Goal: Task Accomplishment & Management: Manage account settings

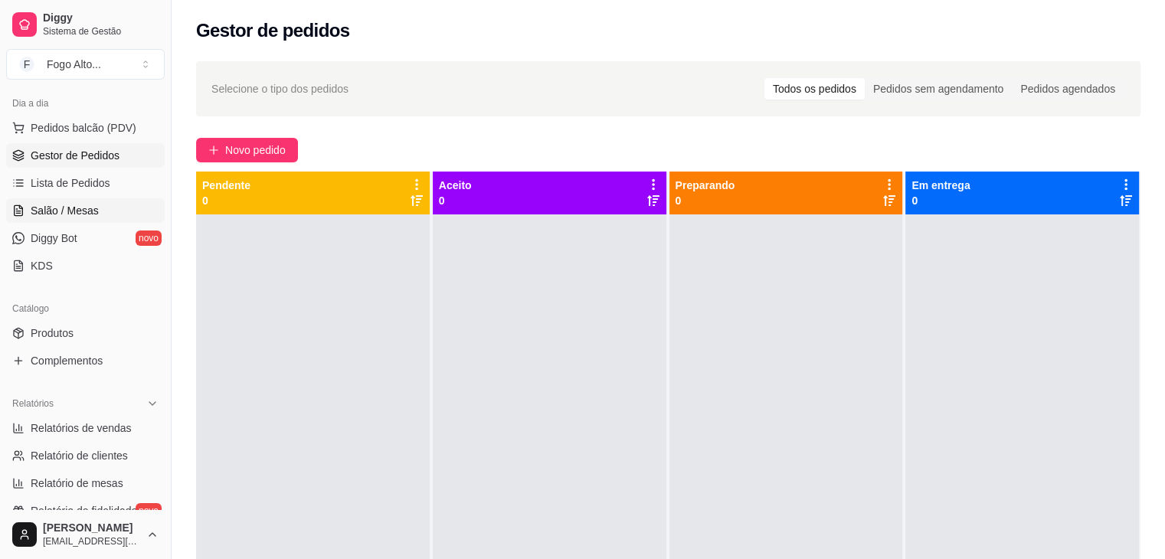
scroll to position [236, 0]
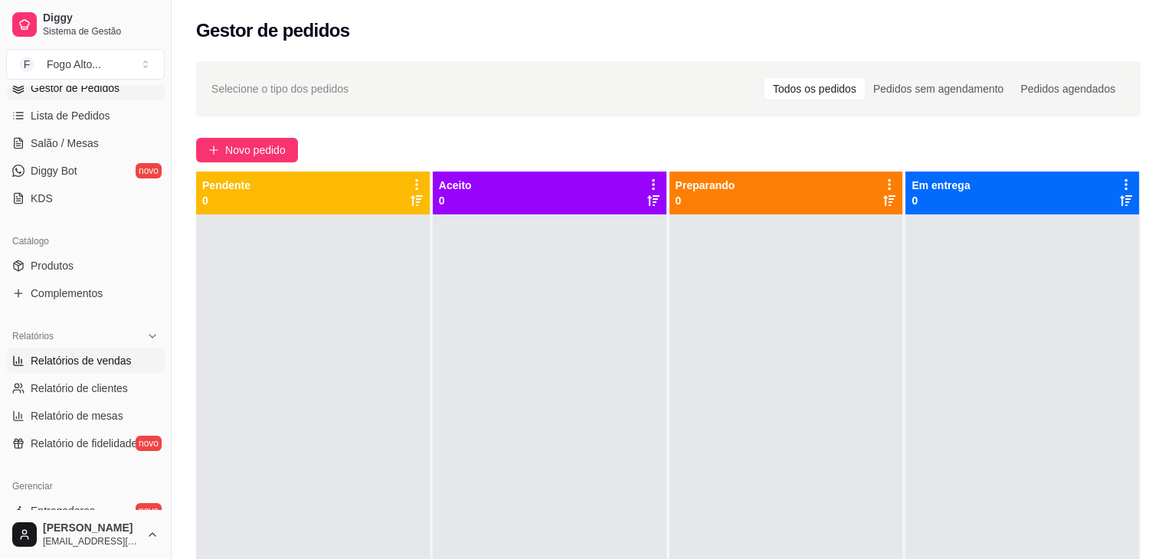
click at [110, 356] on span "Relatórios de vendas" at bounding box center [81, 360] width 101 height 15
select select "ALL"
select select "0"
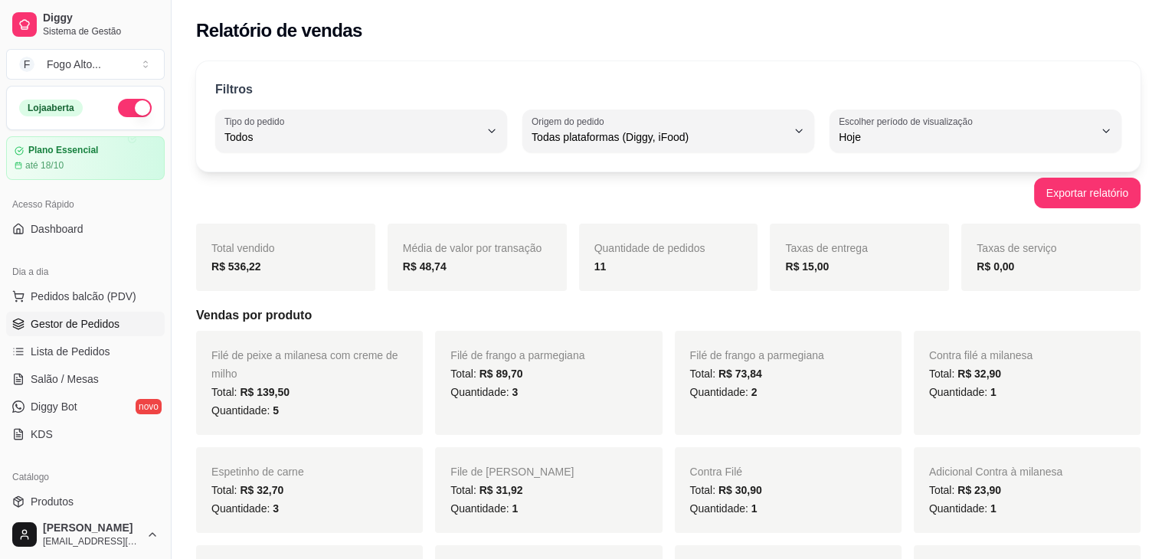
click at [95, 326] on span "Gestor de Pedidos" at bounding box center [75, 323] width 89 height 15
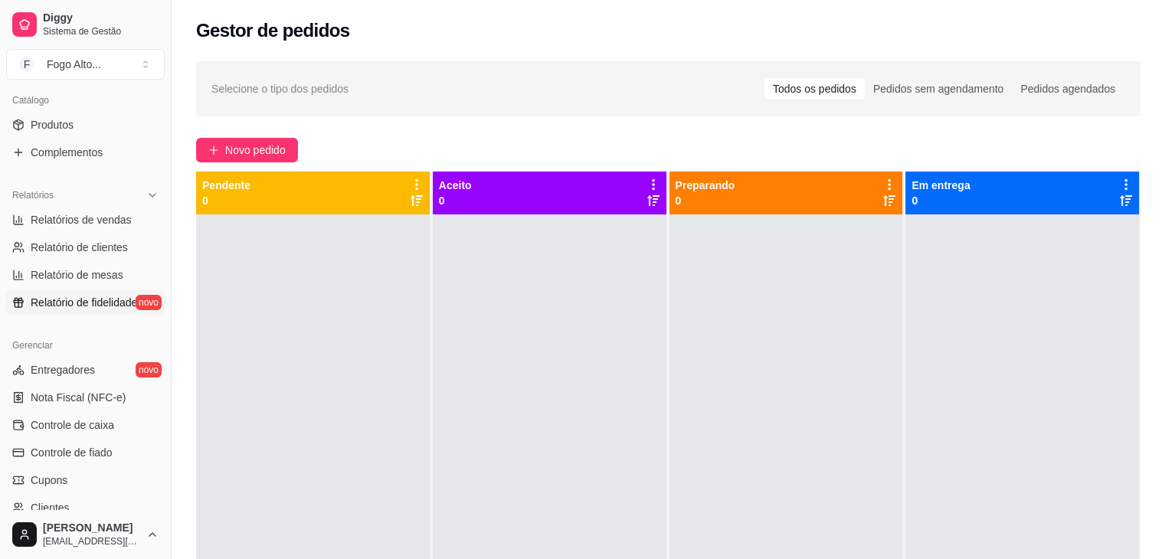
scroll to position [383, 0]
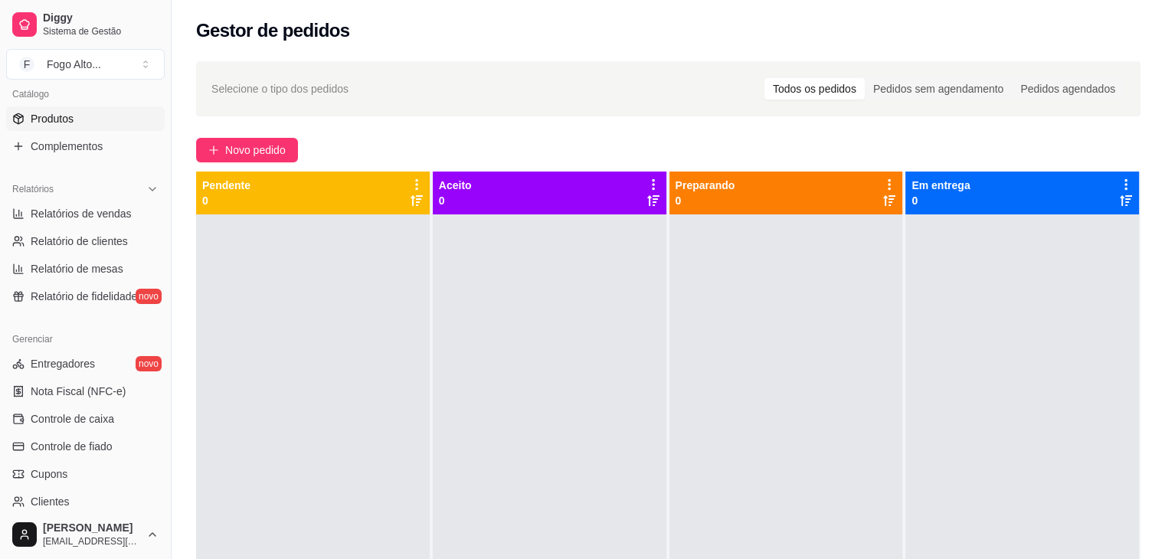
click at [67, 119] on span "Produtos" at bounding box center [52, 118] width 43 height 15
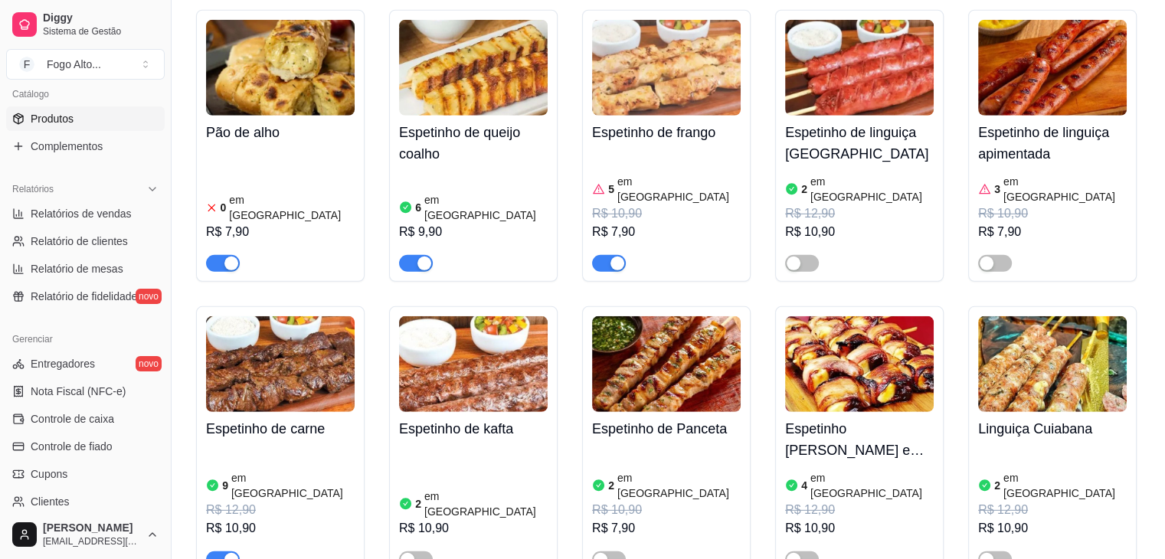
scroll to position [4368, 0]
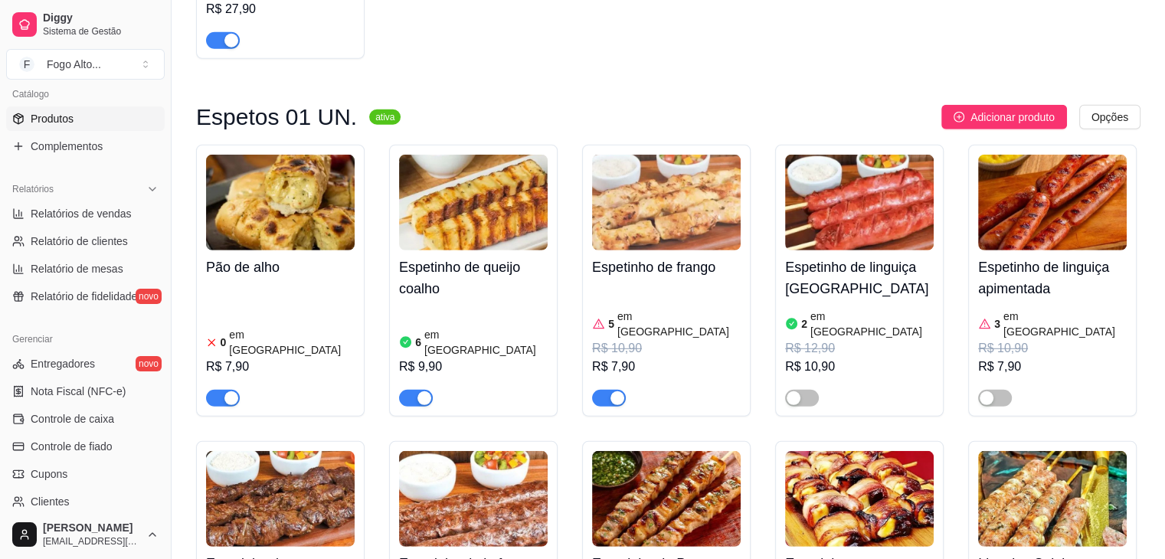
click at [475, 155] on img at bounding box center [473, 203] width 149 height 96
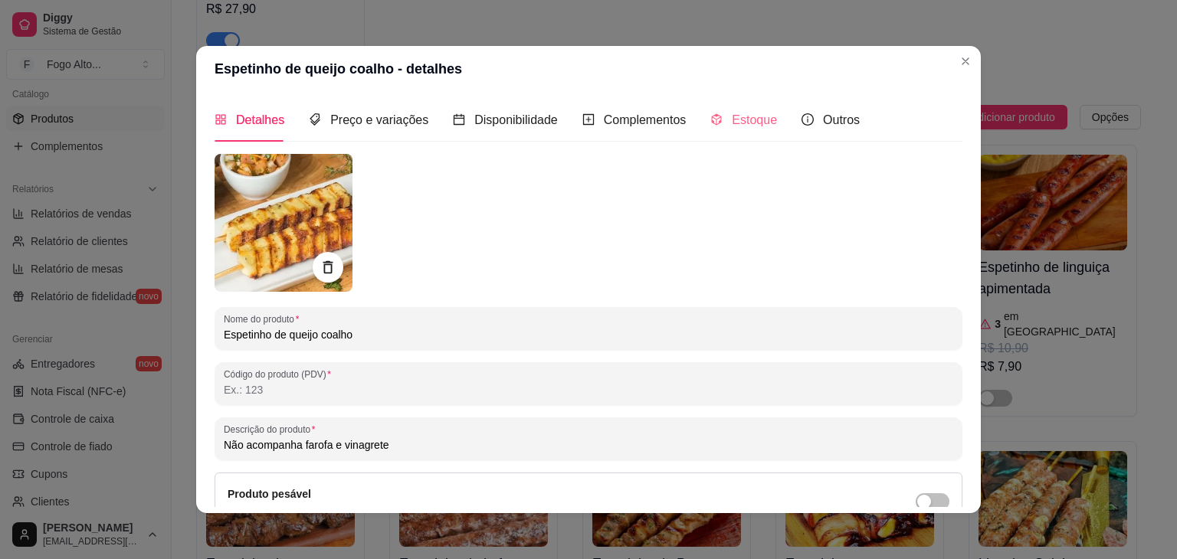
click at [756, 133] on div "Estoque" at bounding box center [743, 120] width 67 height 44
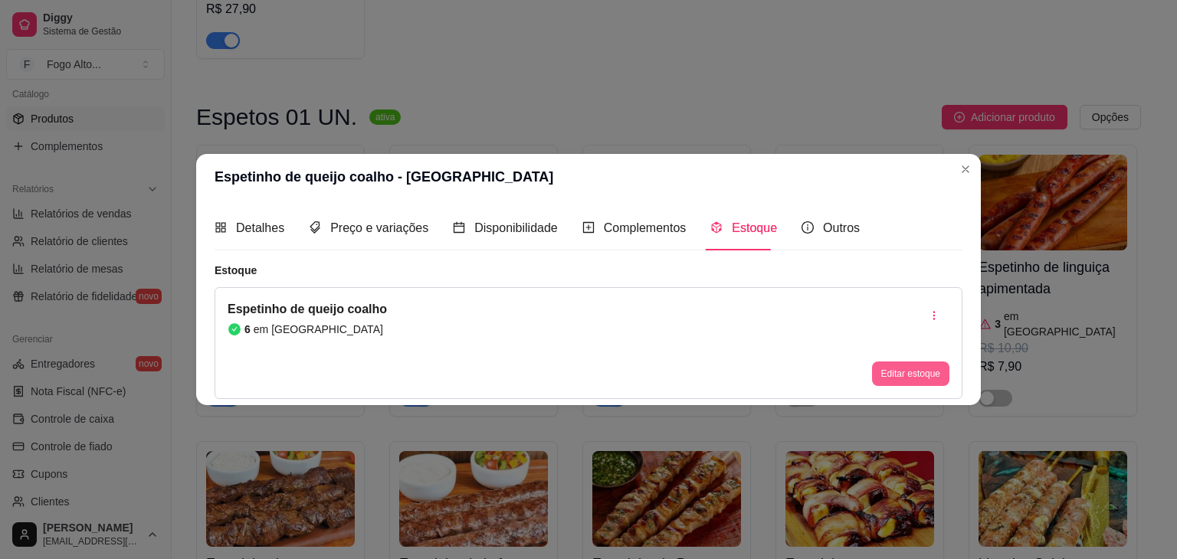
click at [907, 369] on button "Editar estoque" at bounding box center [910, 374] width 77 height 25
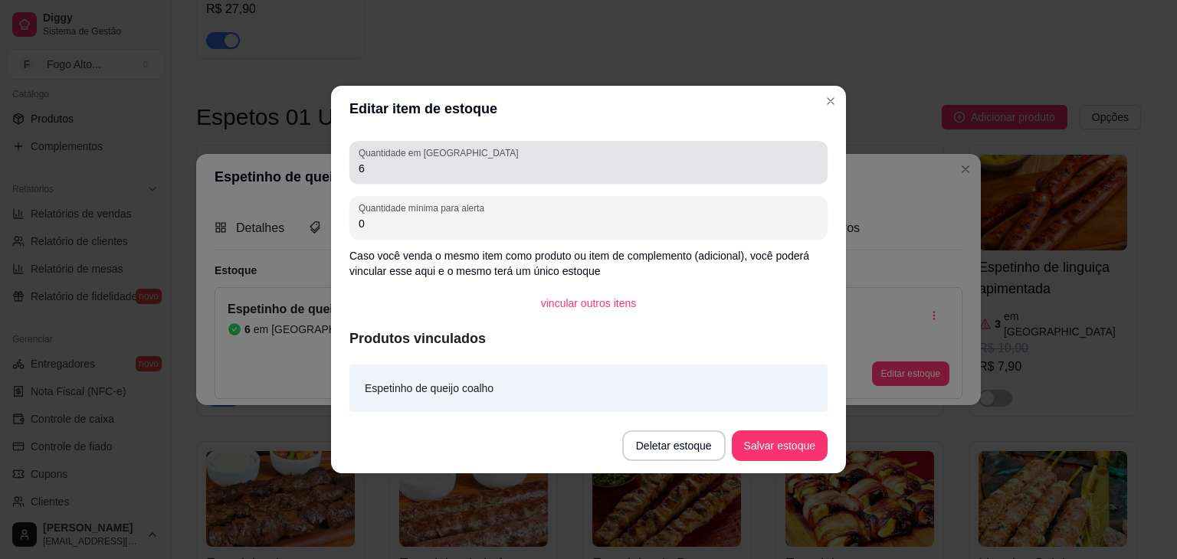
click at [402, 176] on div "6" at bounding box center [589, 162] width 460 height 31
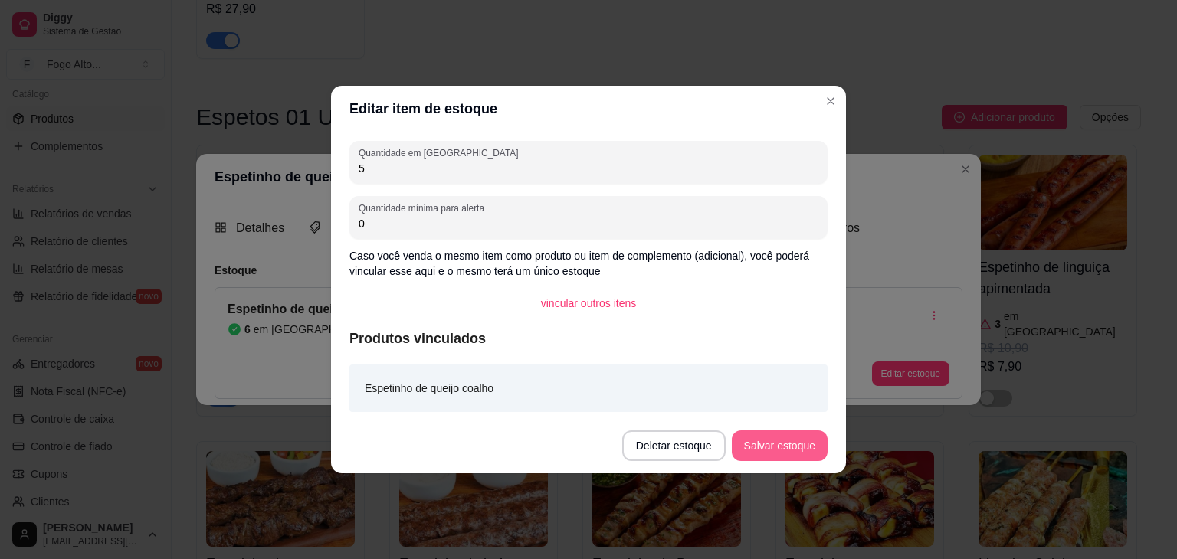
type input "5"
click at [799, 439] on button "Salvar estoque" at bounding box center [780, 446] width 96 height 31
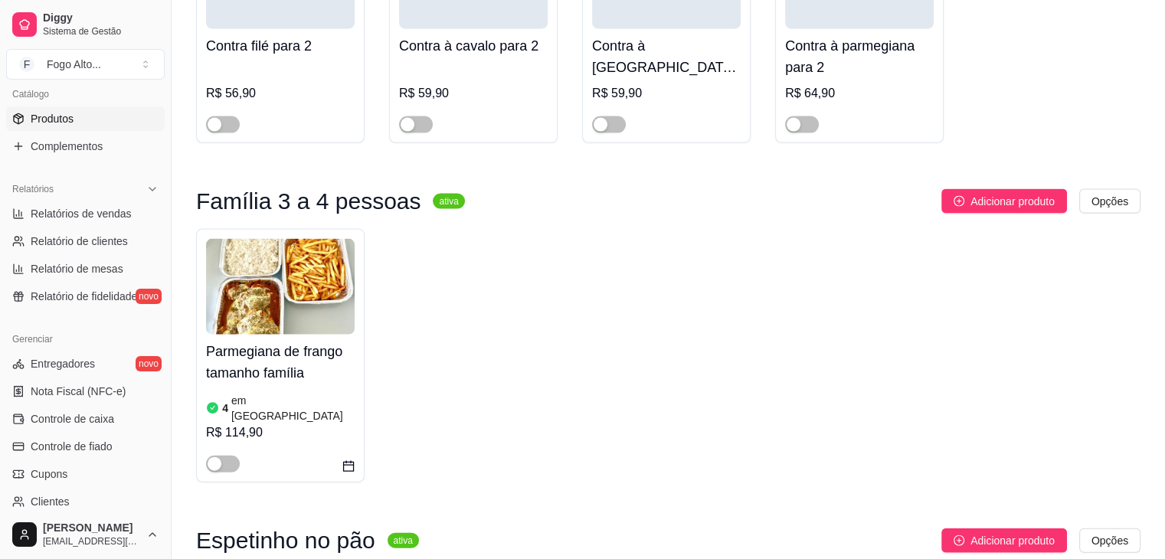
scroll to position [3371, 0]
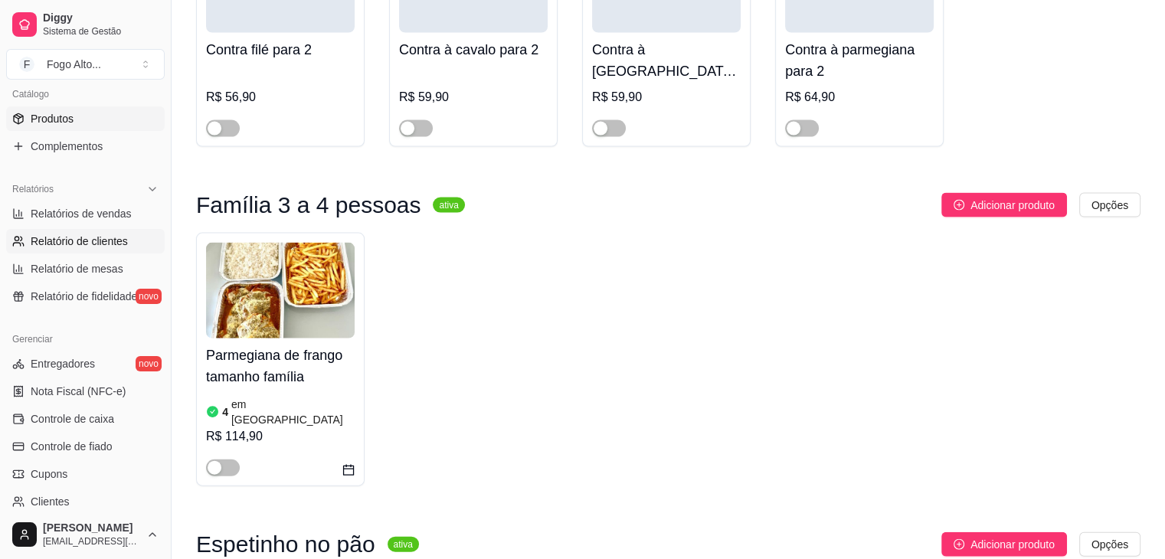
click at [120, 244] on span "Relatório de clientes" at bounding box center [79, 241] width 97 height 15
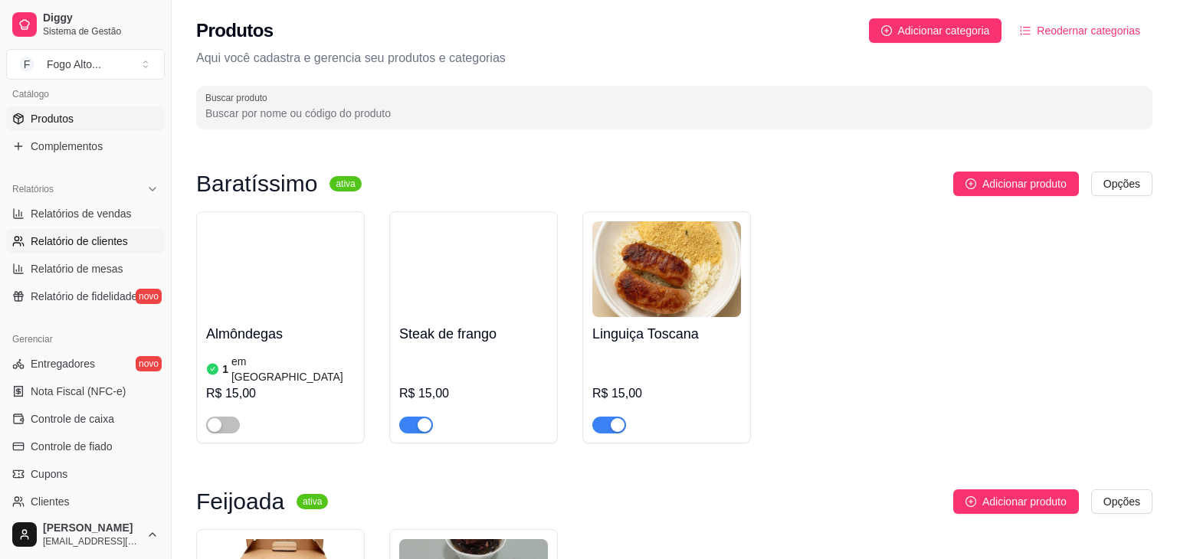
select select "30"
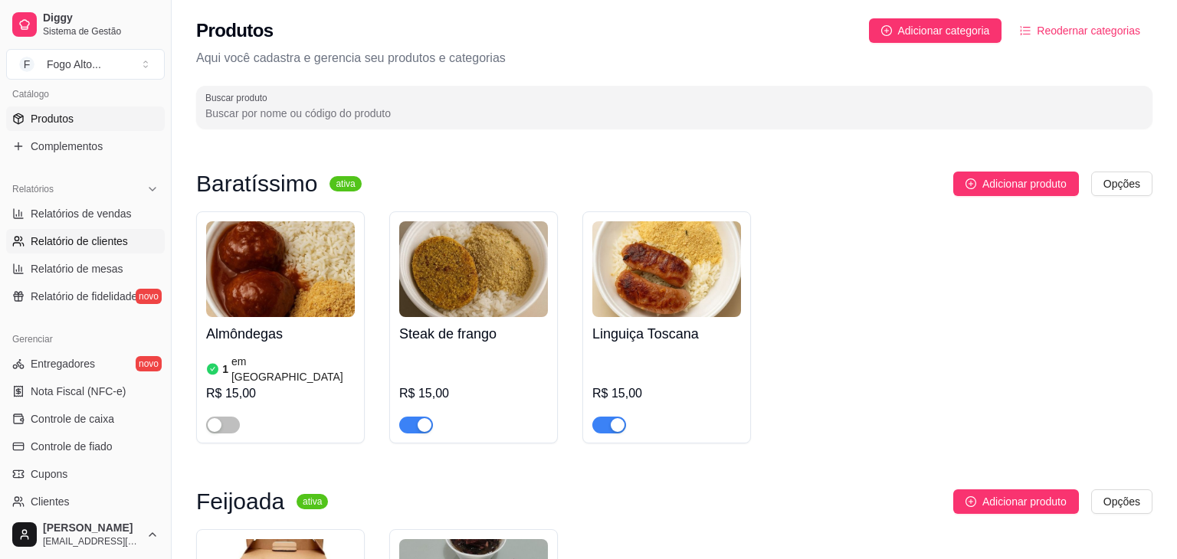
select select "HIGHEST_TOTAL_SPENT_WITH_ORDERS"
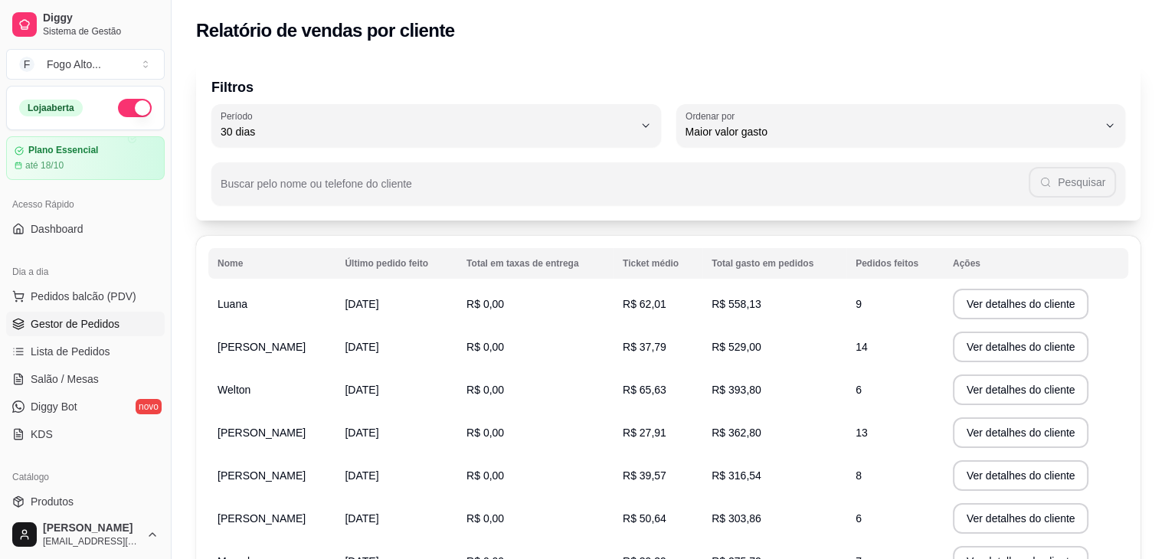
click at [104, 330] on span "Gestor de Pedidos" at bounding box center [75, 323] width 89 height 15
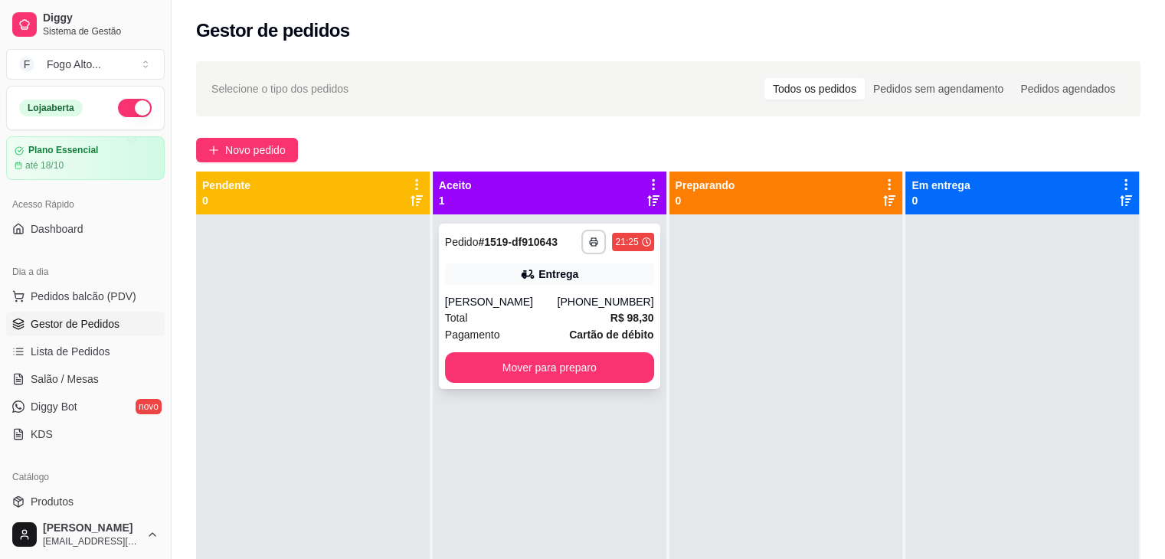
click at [552, 316] on div "Total R$ 98,30" at bounding box center [549, 318] width 209 height 17
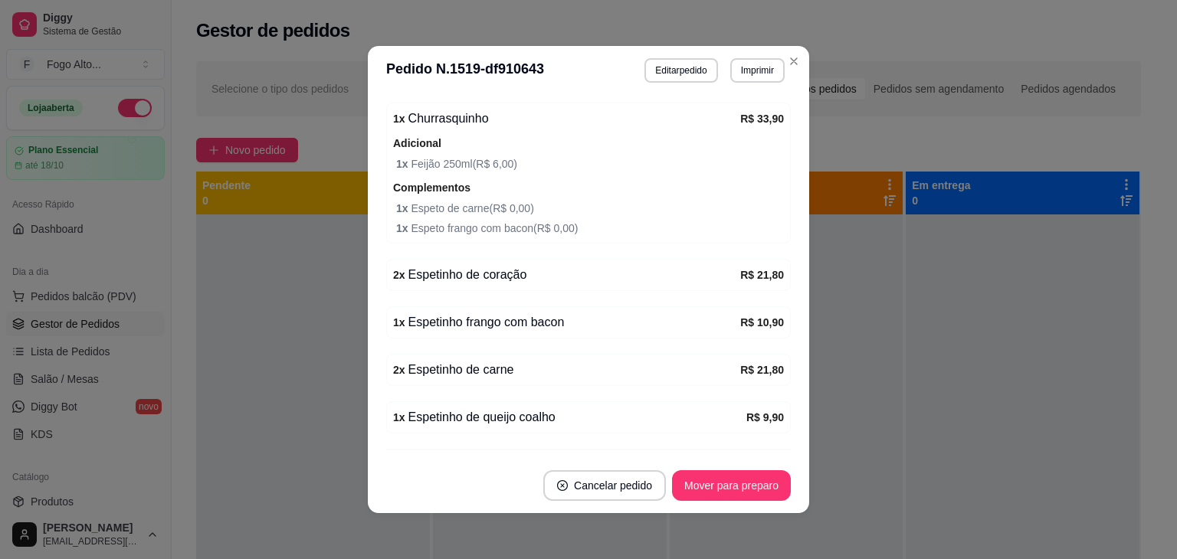
scroll to position [3, 0]
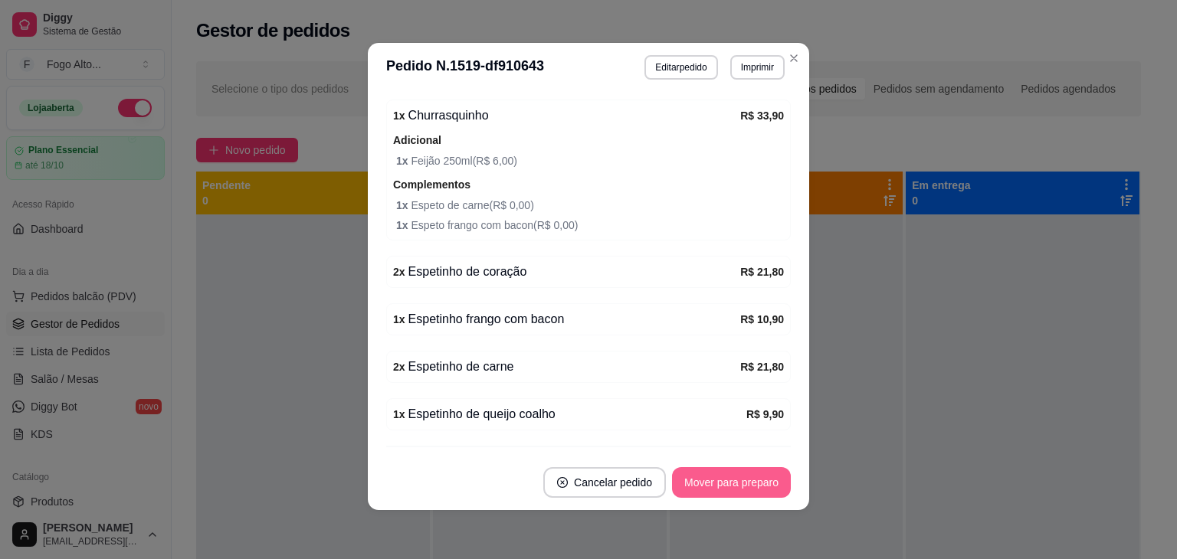
click at [717, 483] on button "Mover para preparo" at bounding box center [731, 482] width 119 height 31
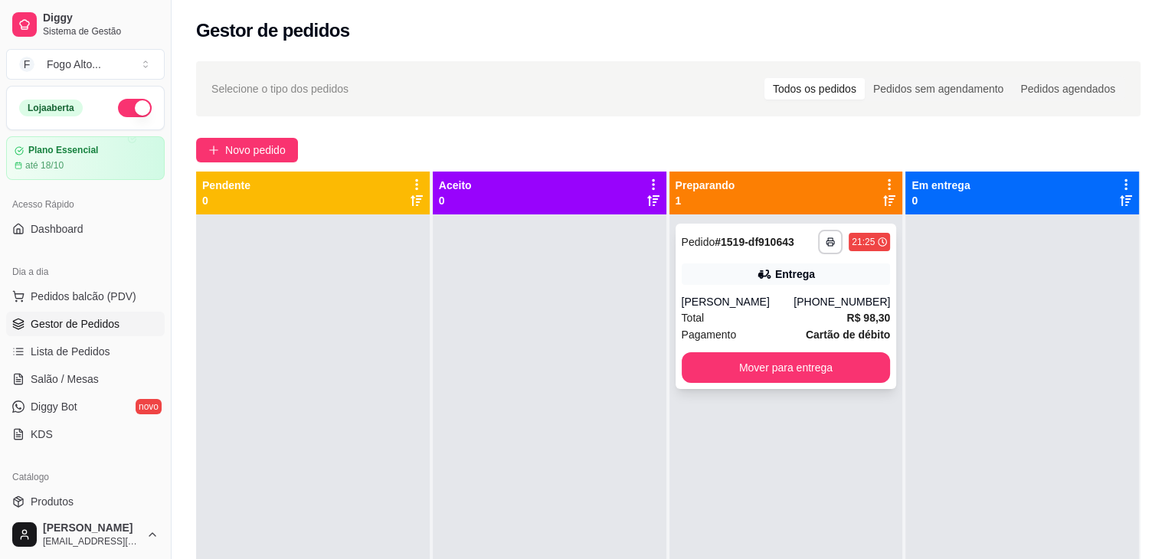
click at [703, 325] on div "Total R$ 98,30" at bounding box center [786, 318] width 209 height 17
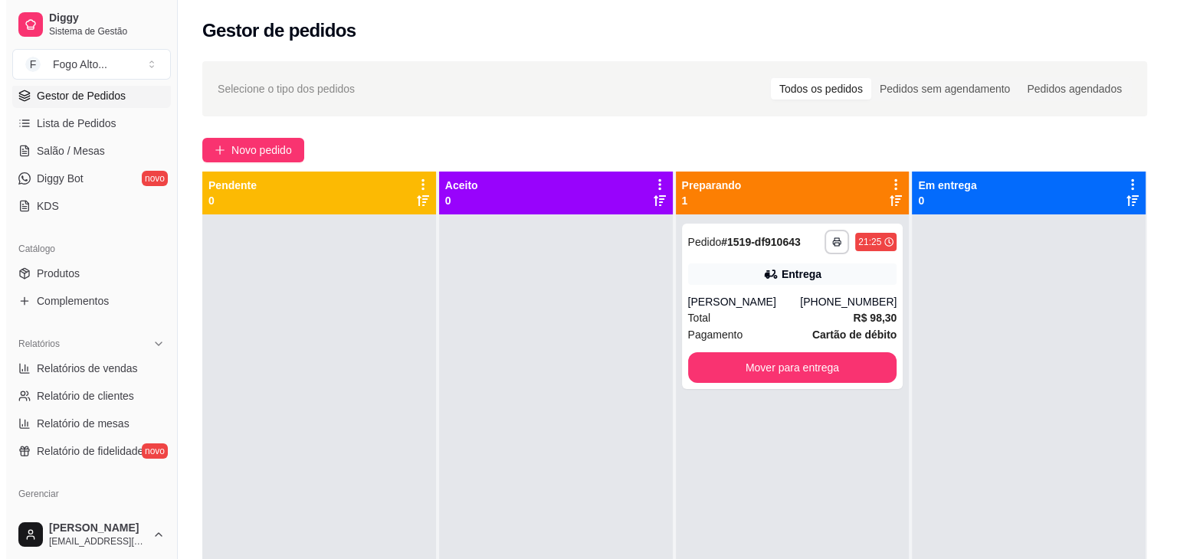
scroll to position [230, 0]
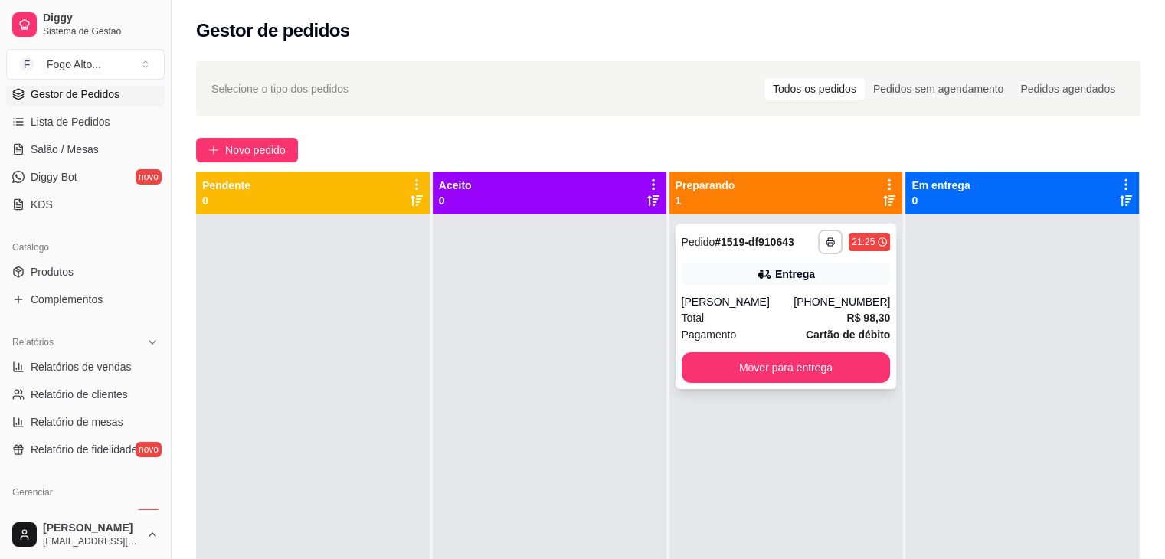
click at [733, 295] on div "[PERSON_NAME]" at bounding box center [738, 301] width 113 height 15
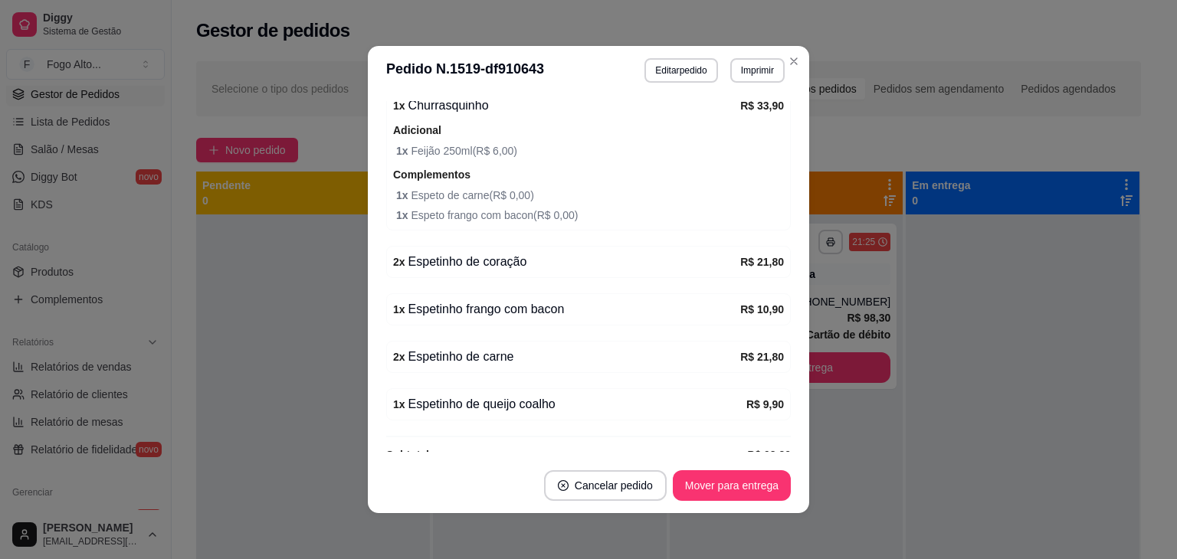
scroll to position [611, 0]
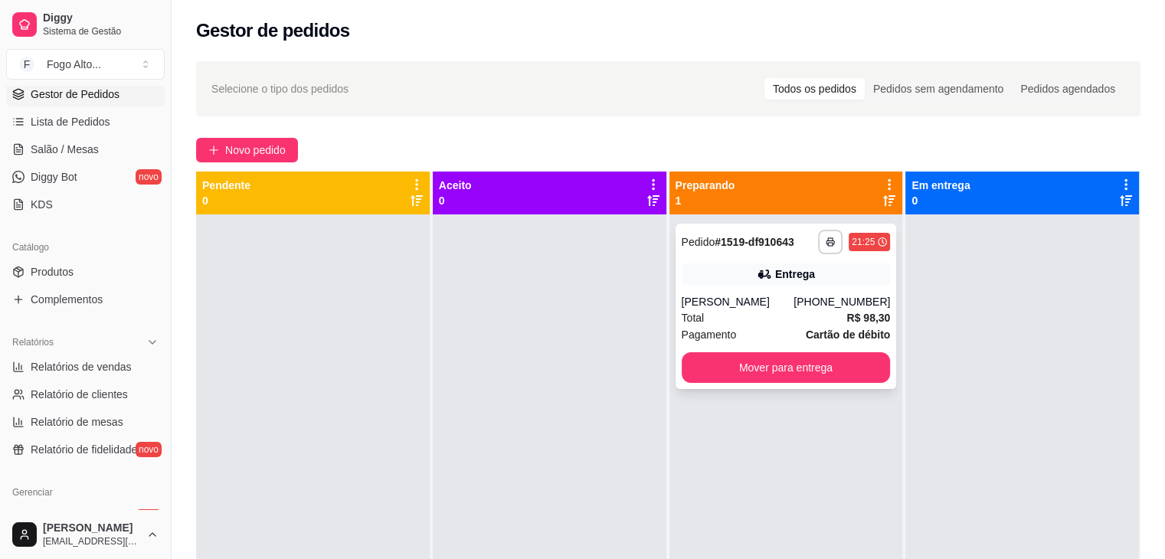
click at [767, 323] on div "Total R$ 98,30" at bounding box center [786, 318] width 209 height 17
click at [847, 321] on strong "R$ 98,30" at bounding box center [869, 318] width 44 height 12
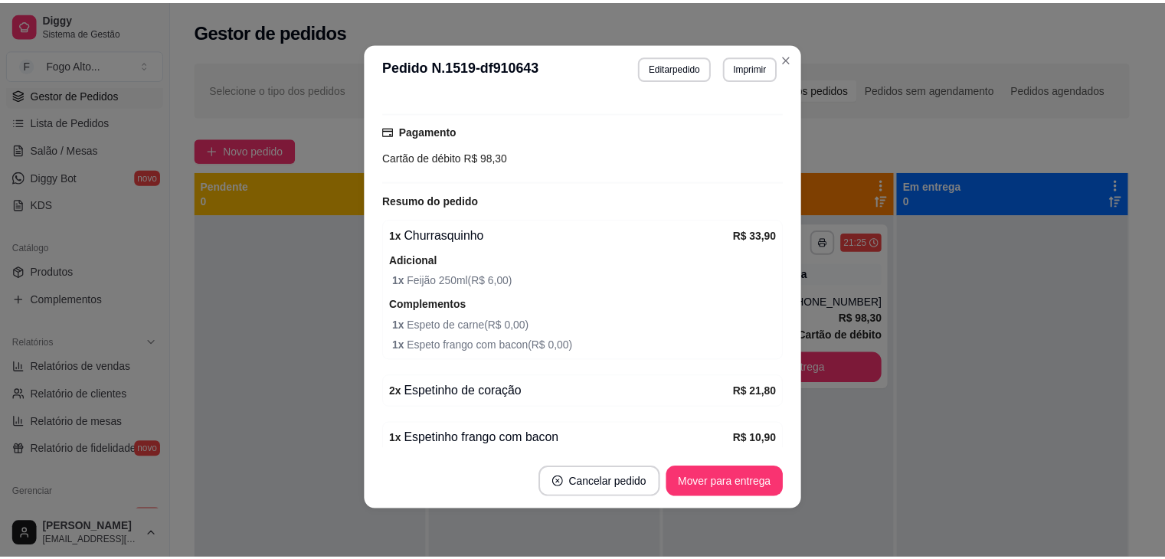
scroll to position [460, 0]
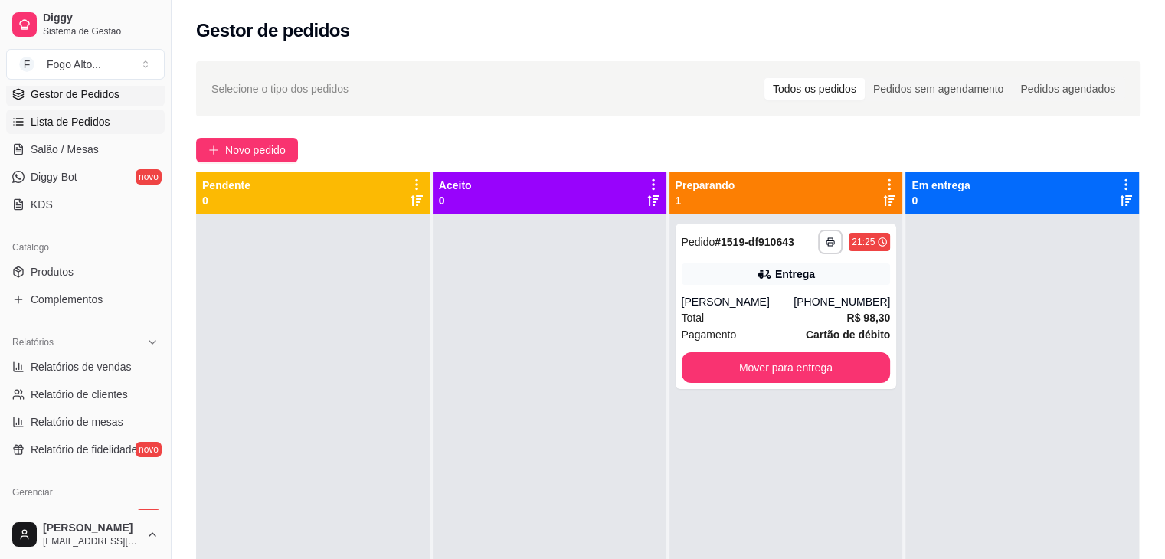
click at [34, 117] on span "Lista de Pedidos" at bounding box center [71, 121] width 80 height 15
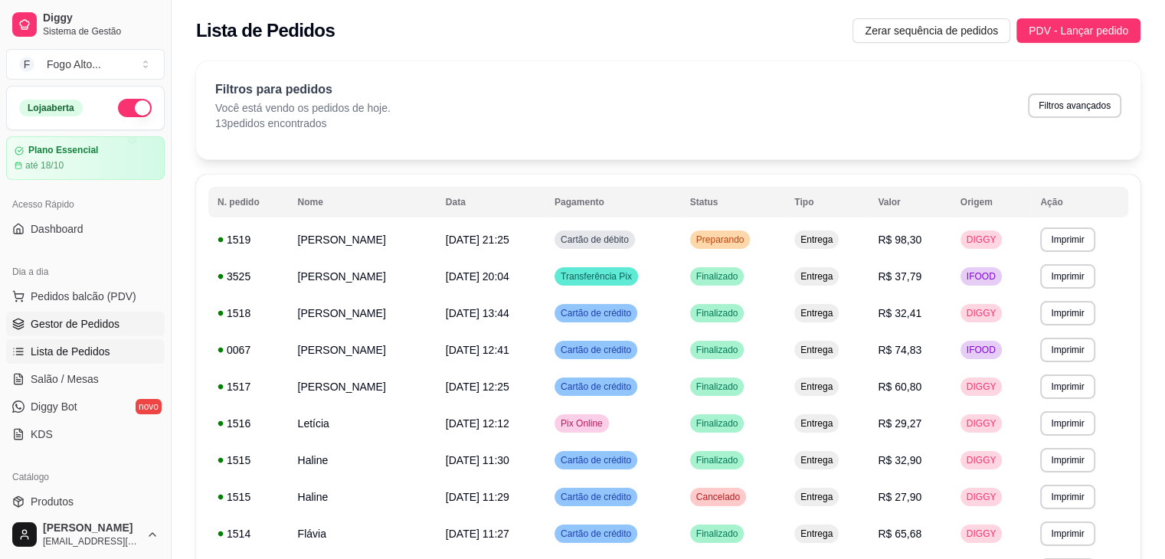
click at [73, 328] on span "Gestor de Pedidos" at bounding box center [75, 323] width 89 height 15
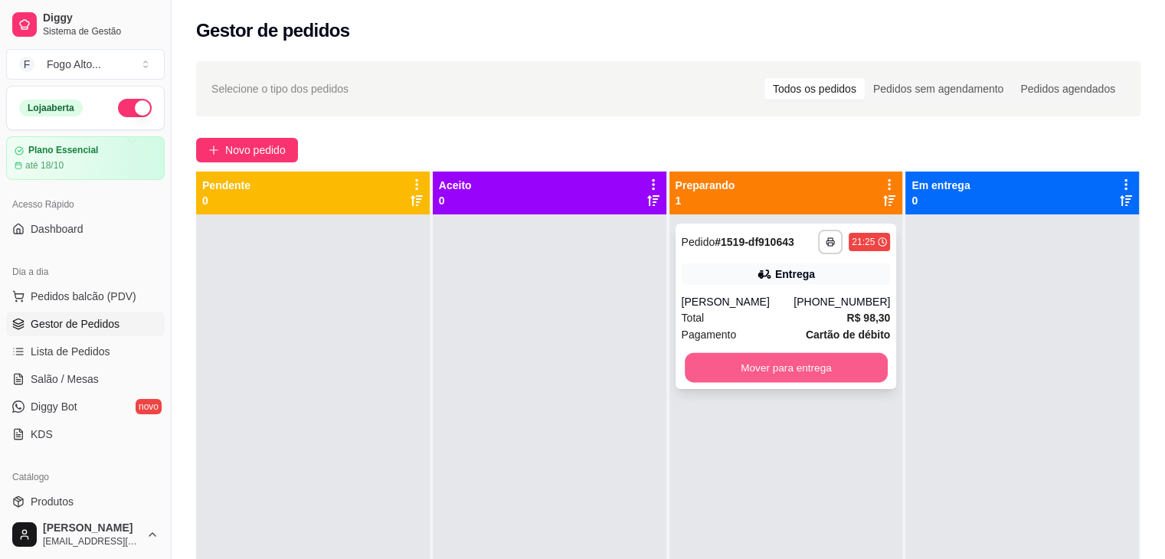
click at [777, 357] on button "Mover para entrega" at bounding box center [786, 368] width 203 height 30
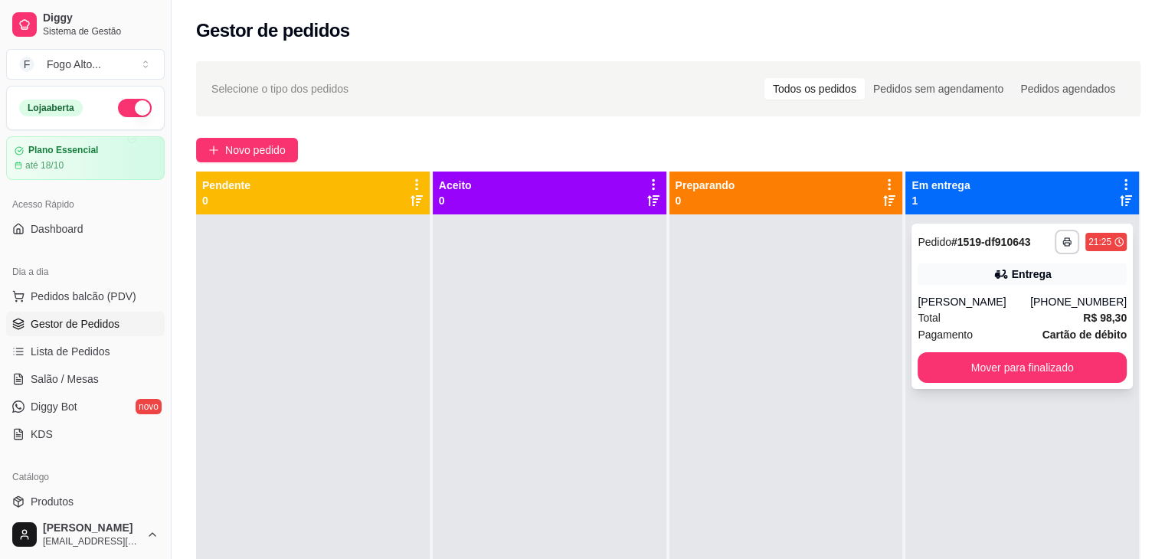
click at [983, 323] on div "Total R$ 98,30" at bounding box center [1022, 318] width 209 height 17
click at [1067, 358] on button "Mover para finalizado" at bounding box center [1022, 367] width 209 height 31
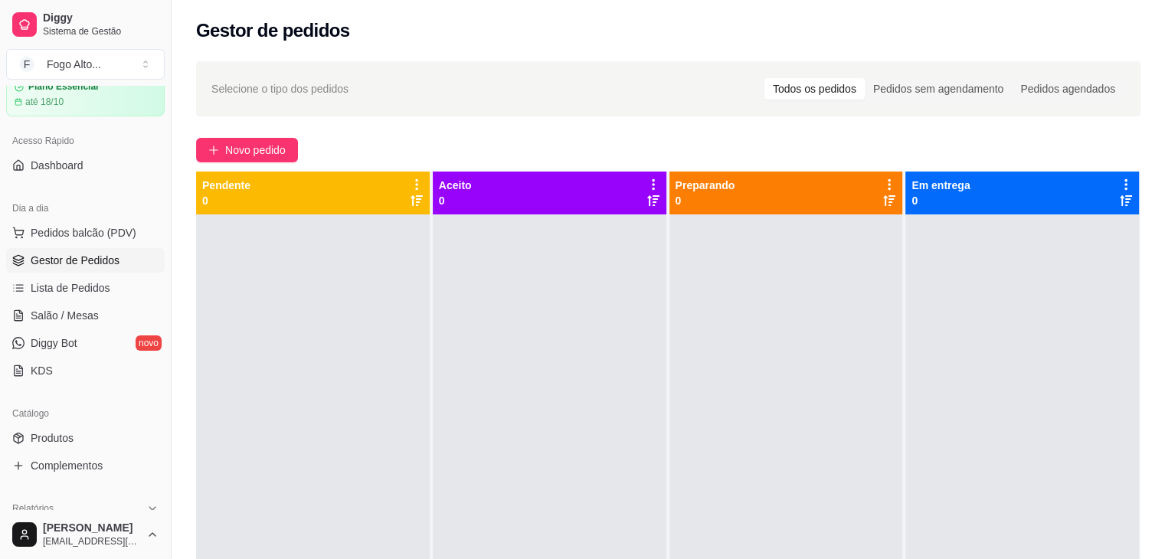
scroll to position [306, 0]
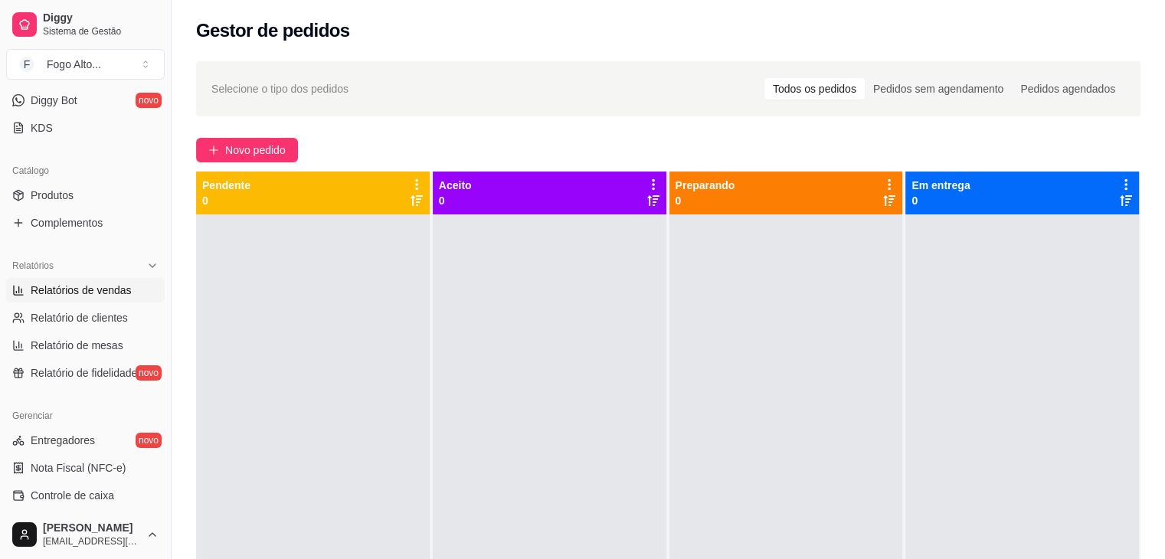
click at [99, 298] on link "Relatórios de vendas" at bounding box center [85, 290] width 159 height 25
select select "ALL"
select select "0"
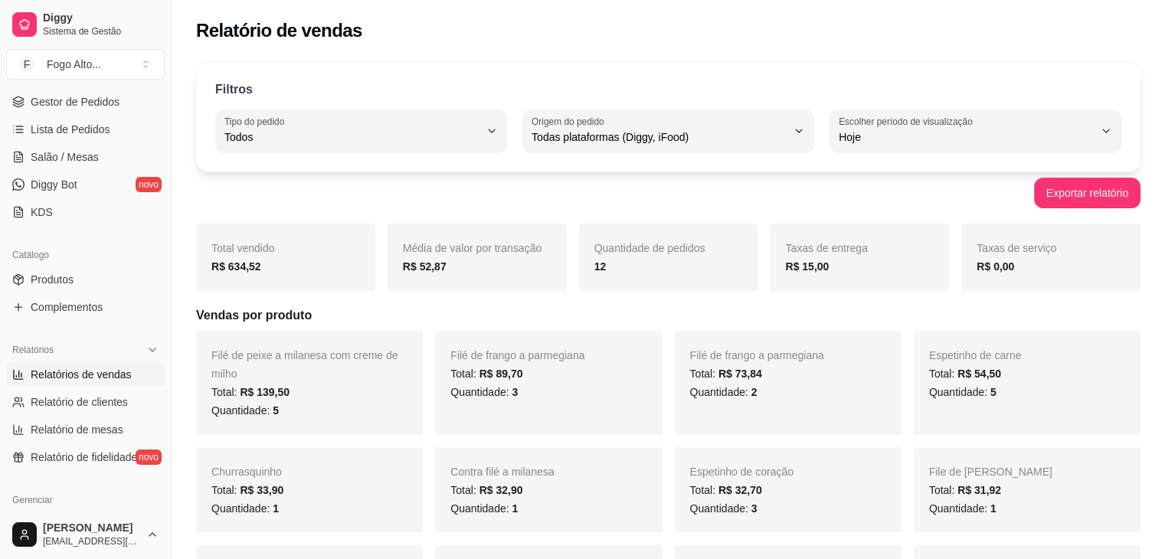
scroll to position [153, 0]
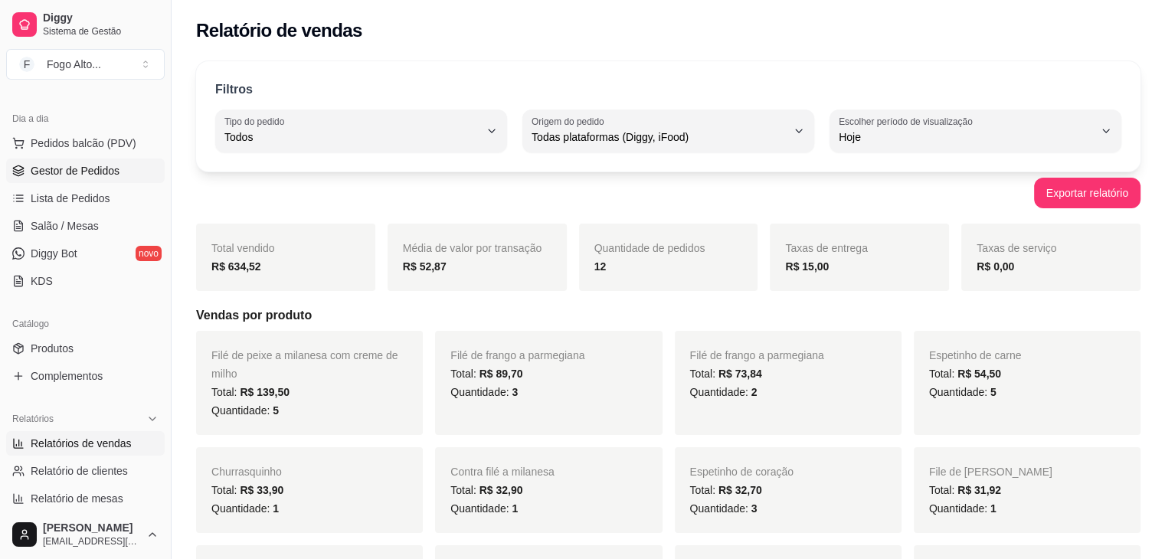
click at [90, 175] on span "Gestor de Pedidos" at bounding box center [75, 170] width 89 height 15
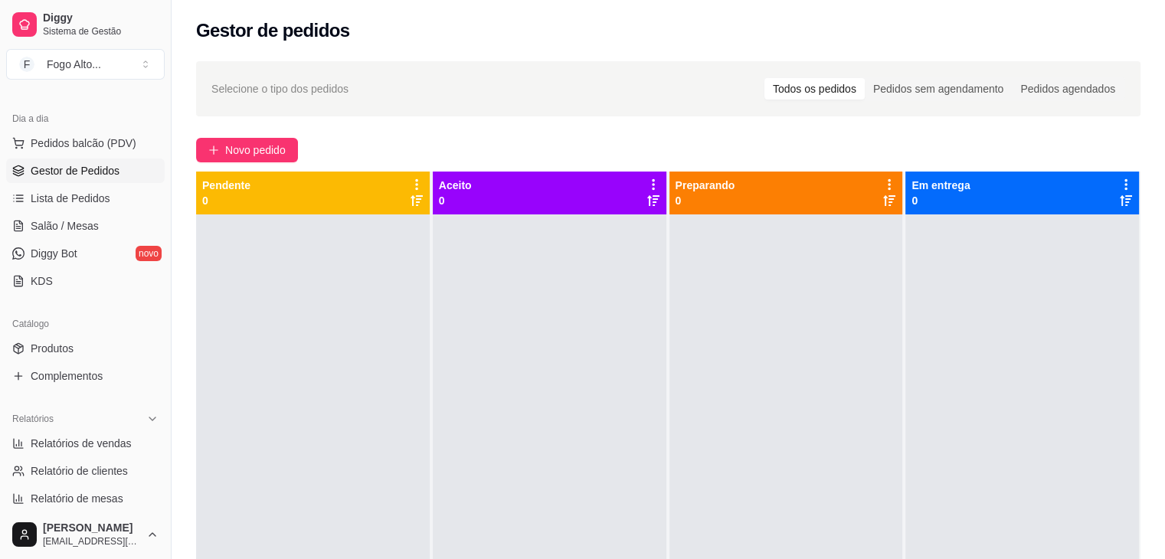
click at [472, 276] on div at bounding box center [550, 494] width 234 height 559
